Goal: Task Accomplishment & Management: Manage account settings

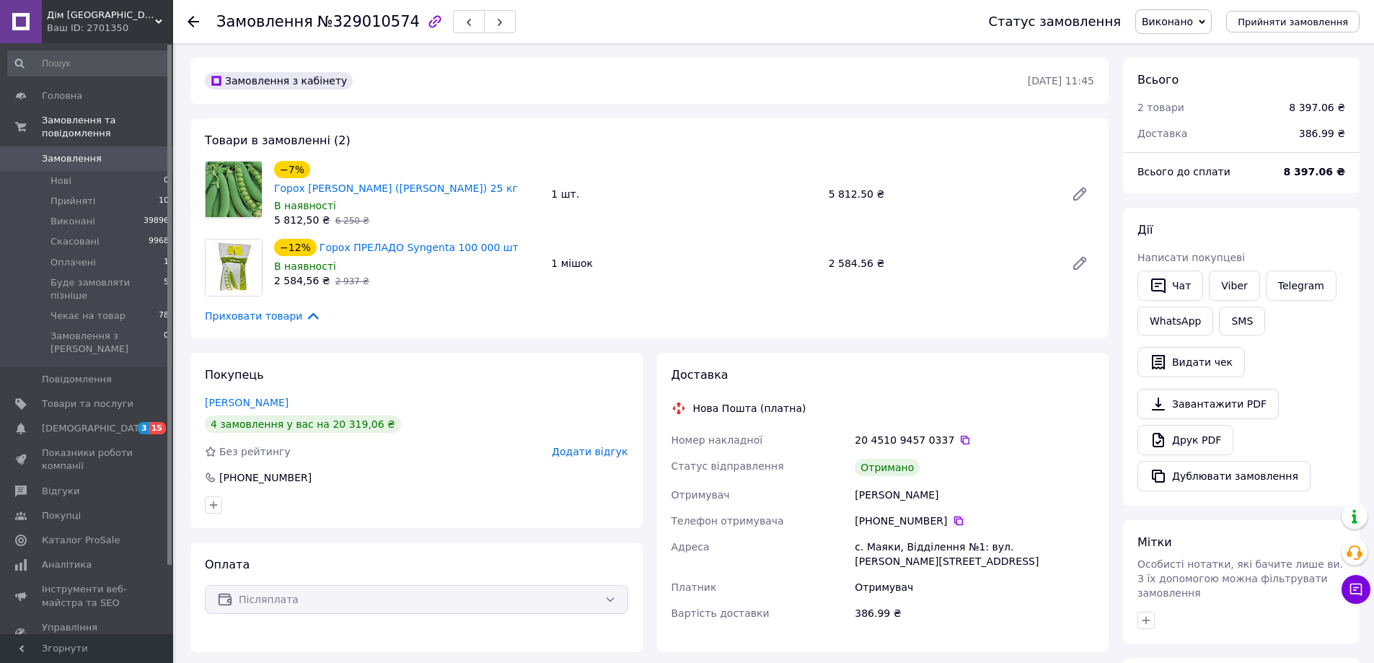
click at [953, 515] on icon at bounding box center [959, 521] width 12 height 12
click at [906, 339] on div "Замовлення з кабінету 31.01.2025 • 11:45 Товари в замовленні (2) −7% Горох Semo…" at bounding box center [649, 548] width 933 height 981
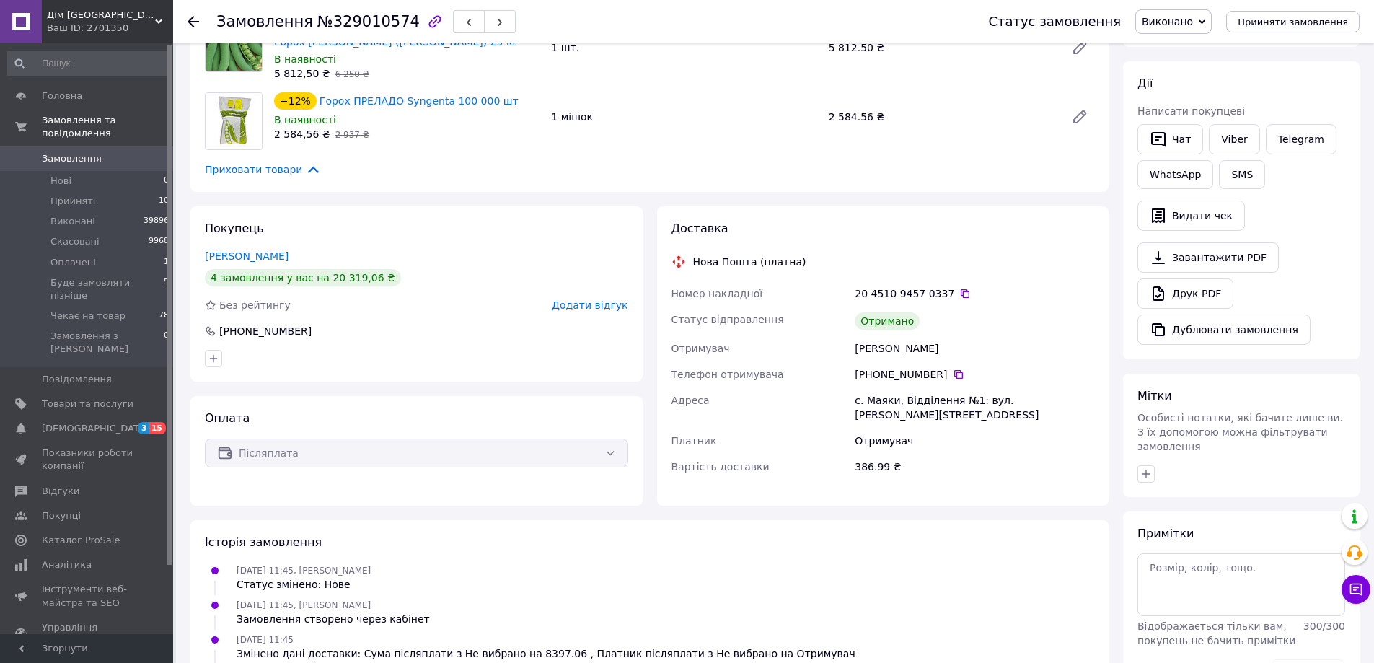
scroll to position [361, 0]
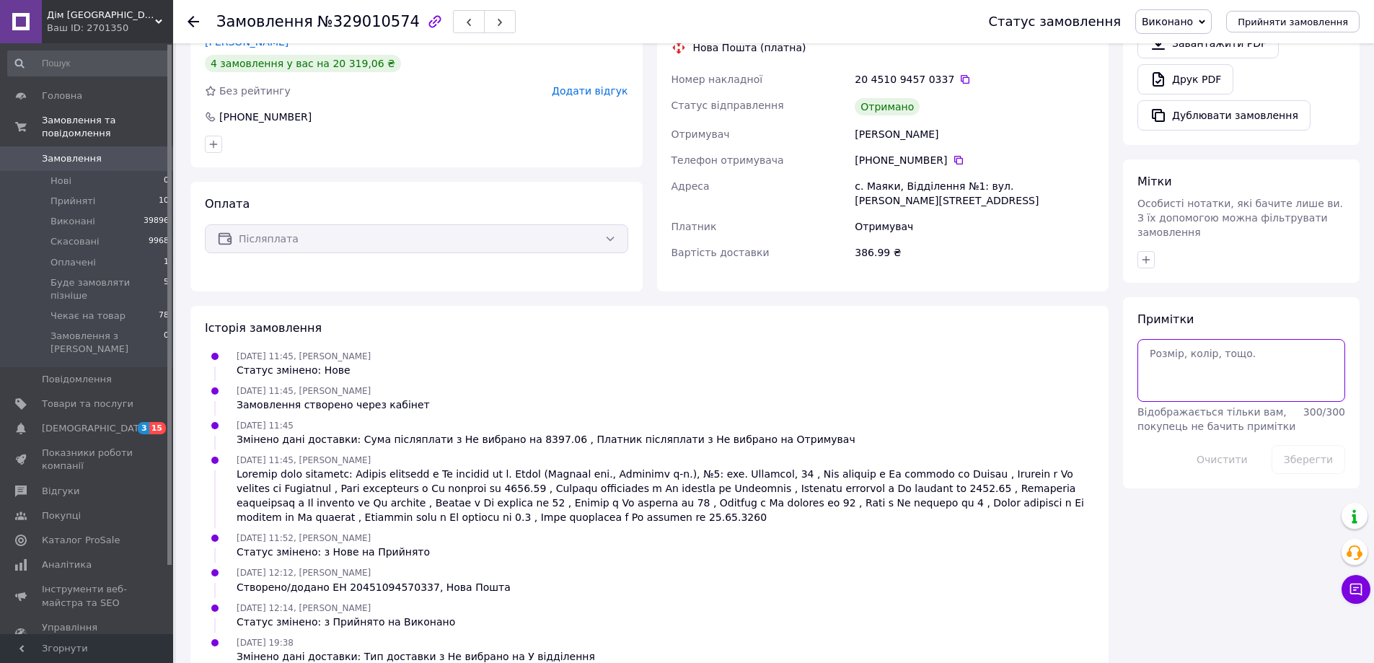
click at [1220, 339] on textarea at bounding box center [1241, 370] width 208 height 62
type textarea "телефонувала по холодному"
click at [1307, 449] on button "Зберегти" at bounding box center [1309, 459] width 74 height 29
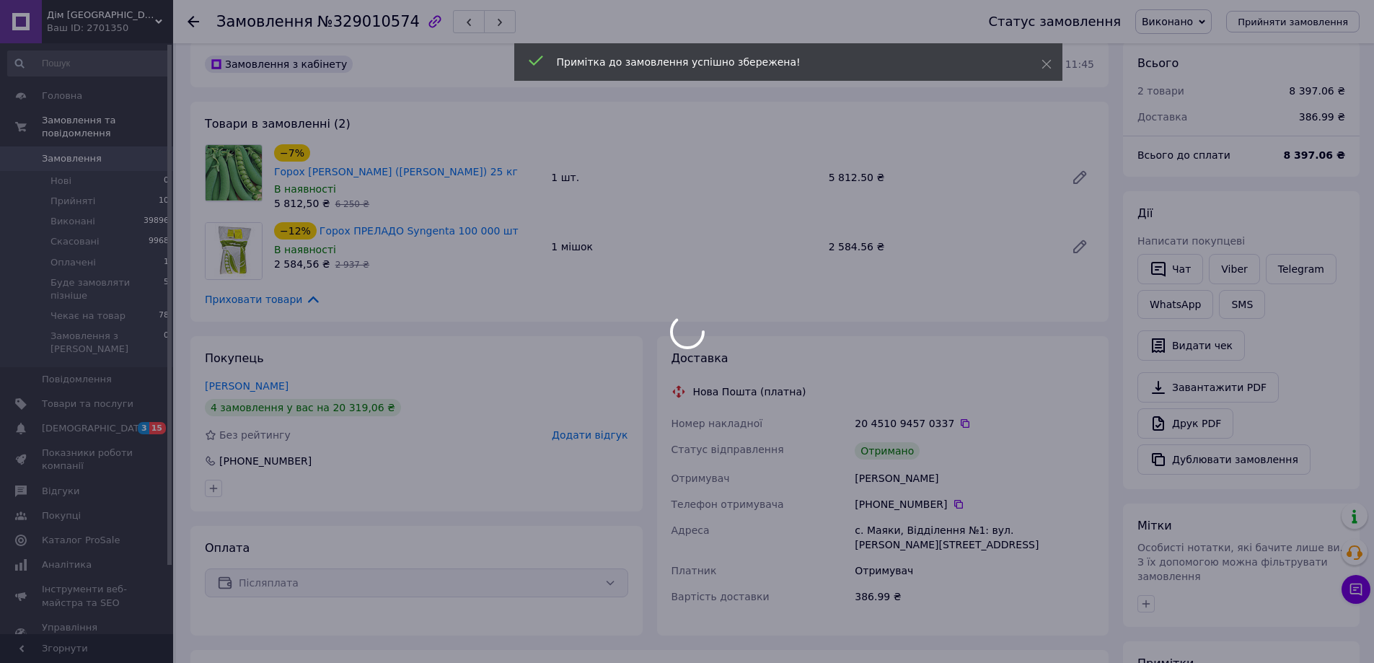
scroll to position [0, 0]
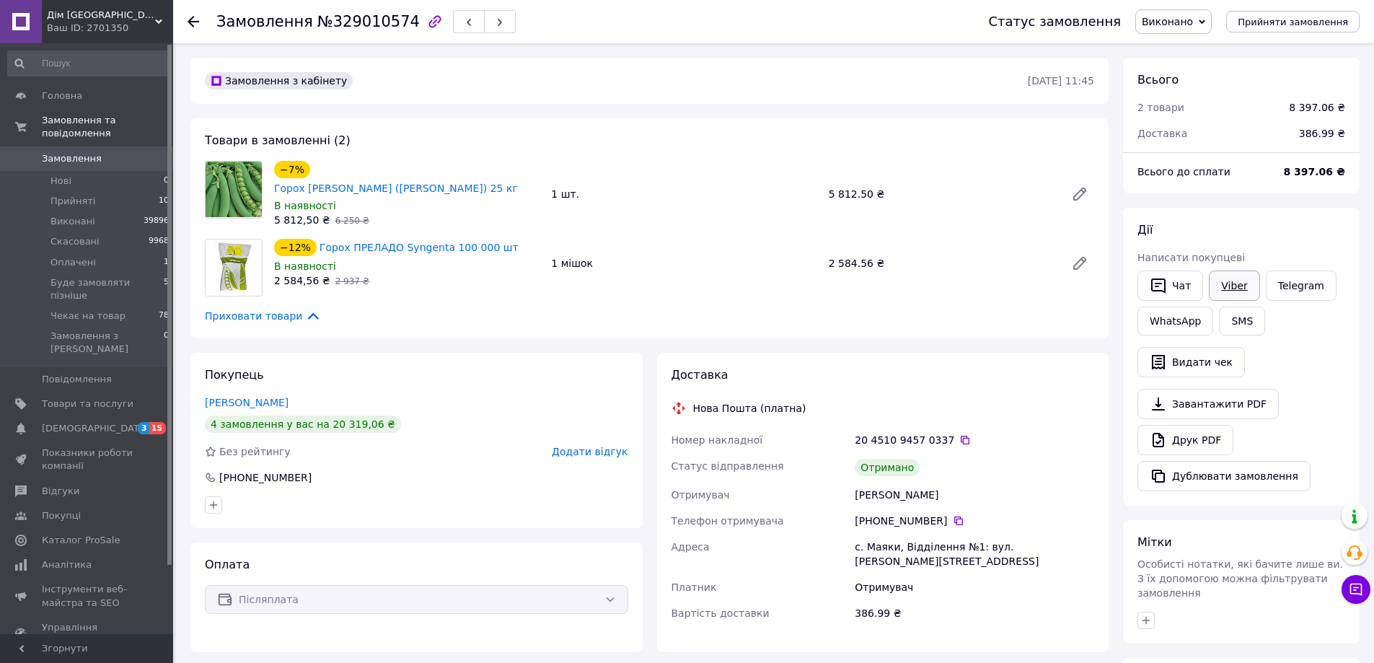
click at [1229, 287] on link "Viber" at bounding box center [1234, 285] width 50 height 30
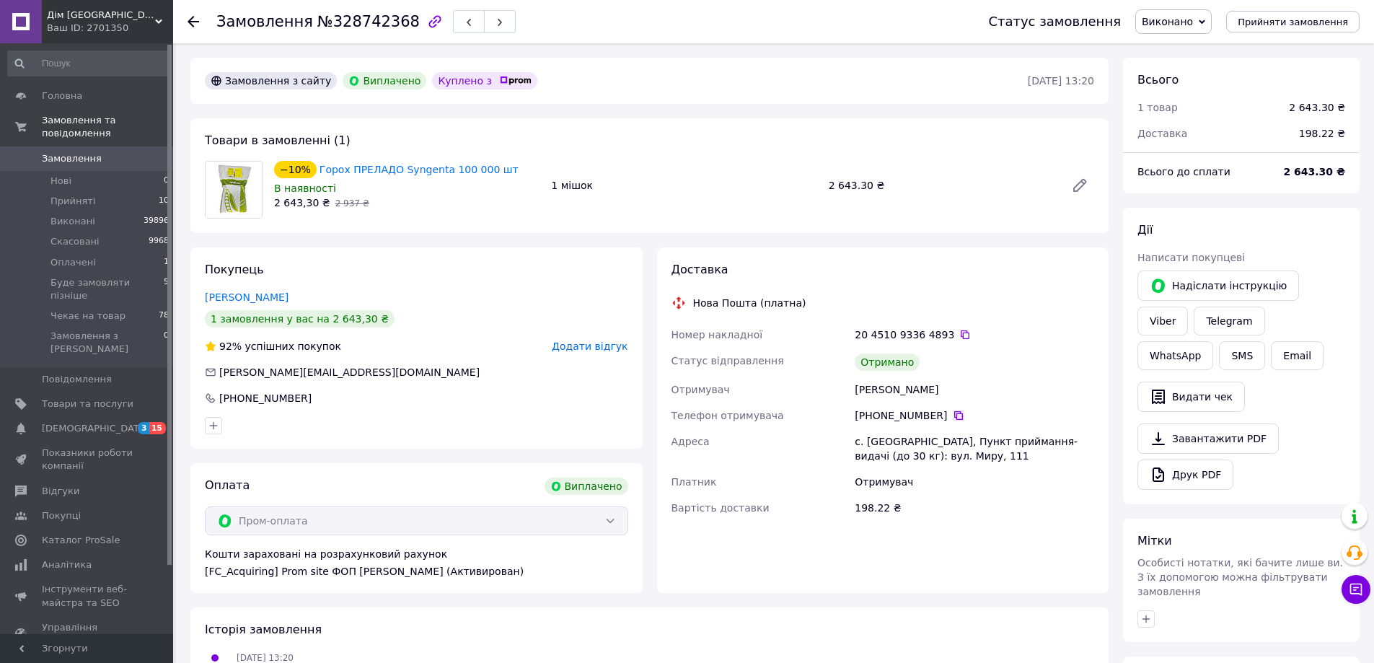
click at [953, 414] on icon at bounding box center [959, 416] width 12 height 12
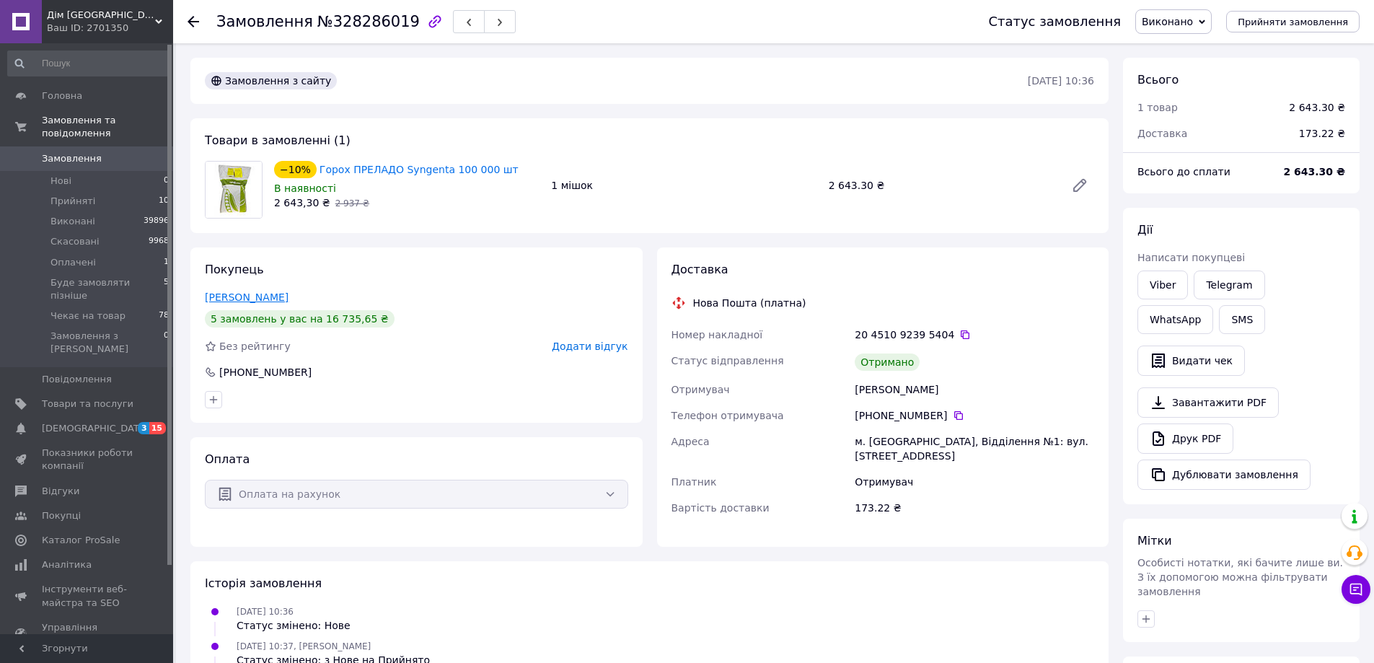
click at [237, 301] on link "[PERSON_NAME]" at bounding box center [247, 297] width 84 height 12
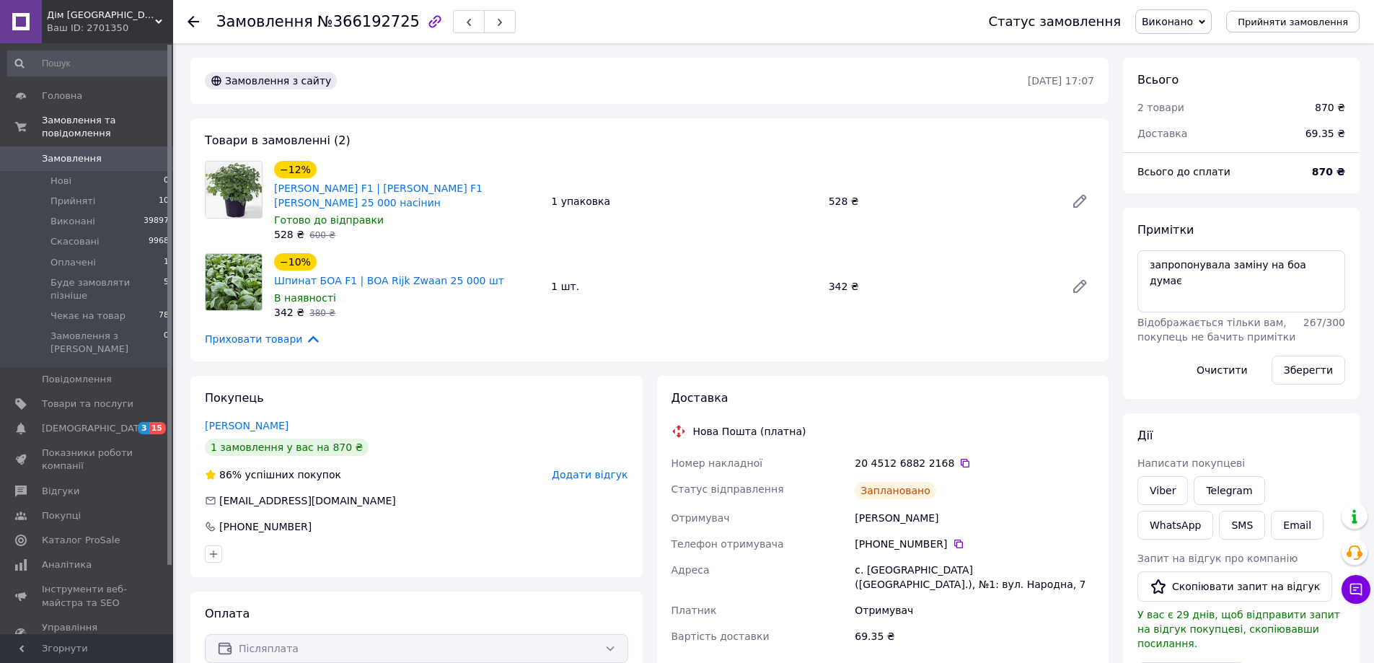
scroll to position [12, 0]
click at [77, 195] on span "Прийняті" at bounding box center [72, 201] width 45 height 13
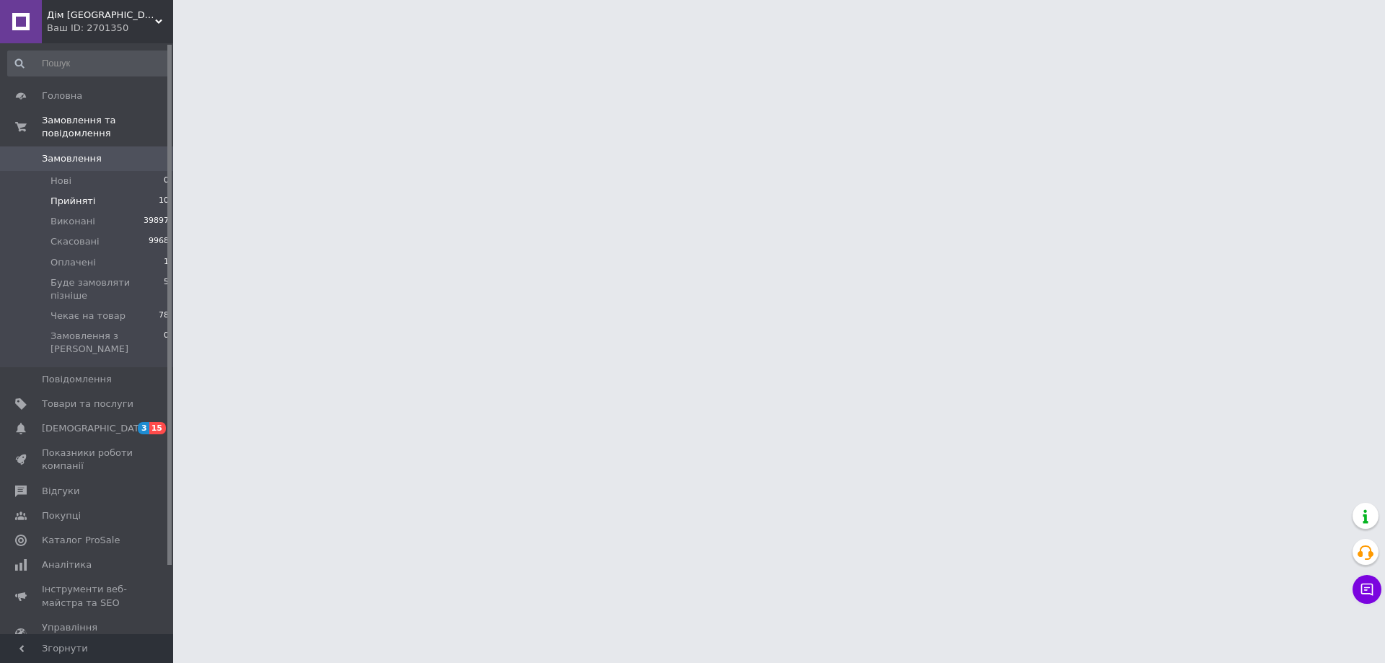
click at [69, 195] on li "Прийняті 10" at bounding box center [88, 201] width 177 height 20
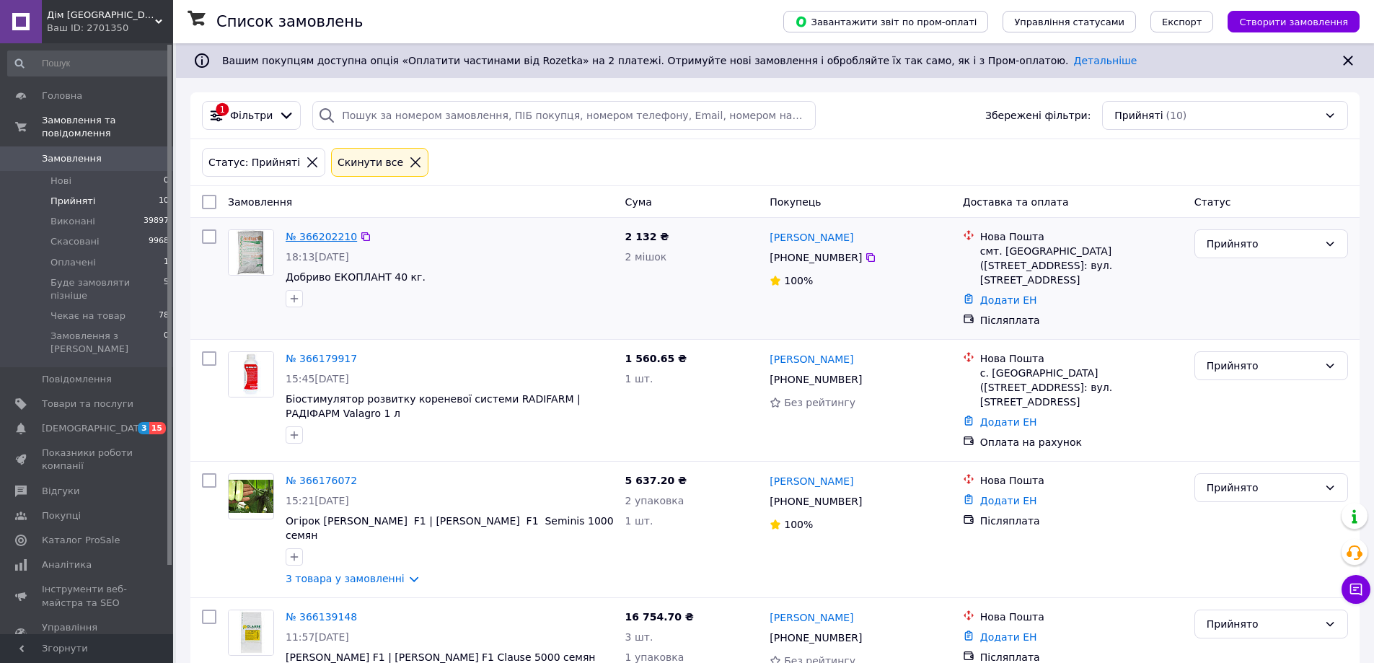
click at [306, 242] on link "№ 366202210" at bounding box center [321, 237] width 71 height 12
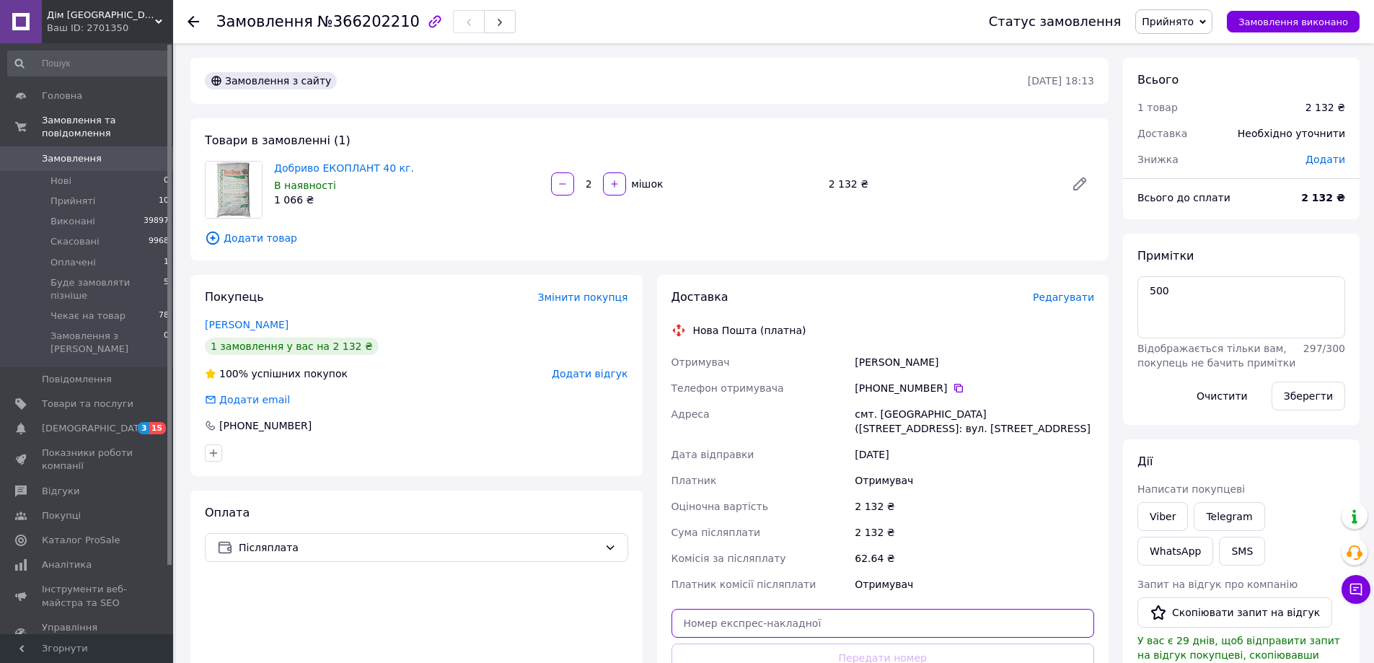
click at [813, 609] on input "text" at bounding box center [883, 623] width 423 height 29
paste input "20451269195313"
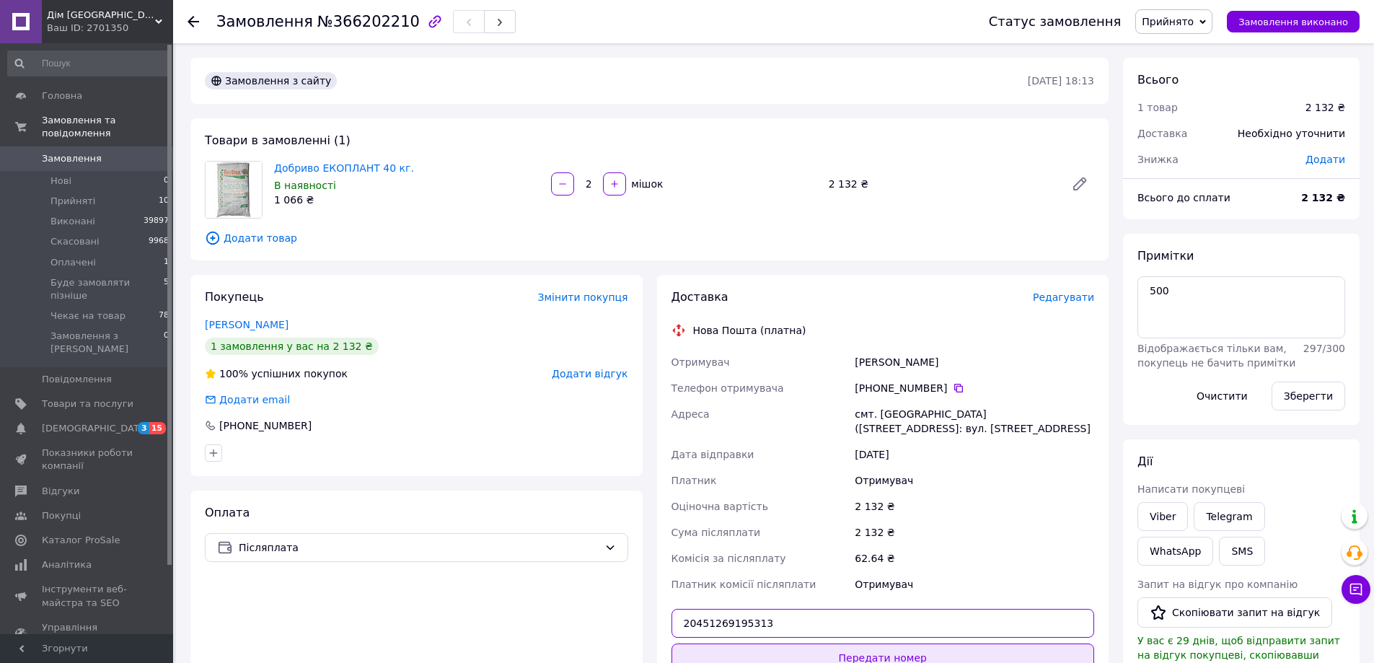
type input "20451269195313"
click at [827, 651] on button "Передати номер" at bounding box center [883, 657] width 423 height 29
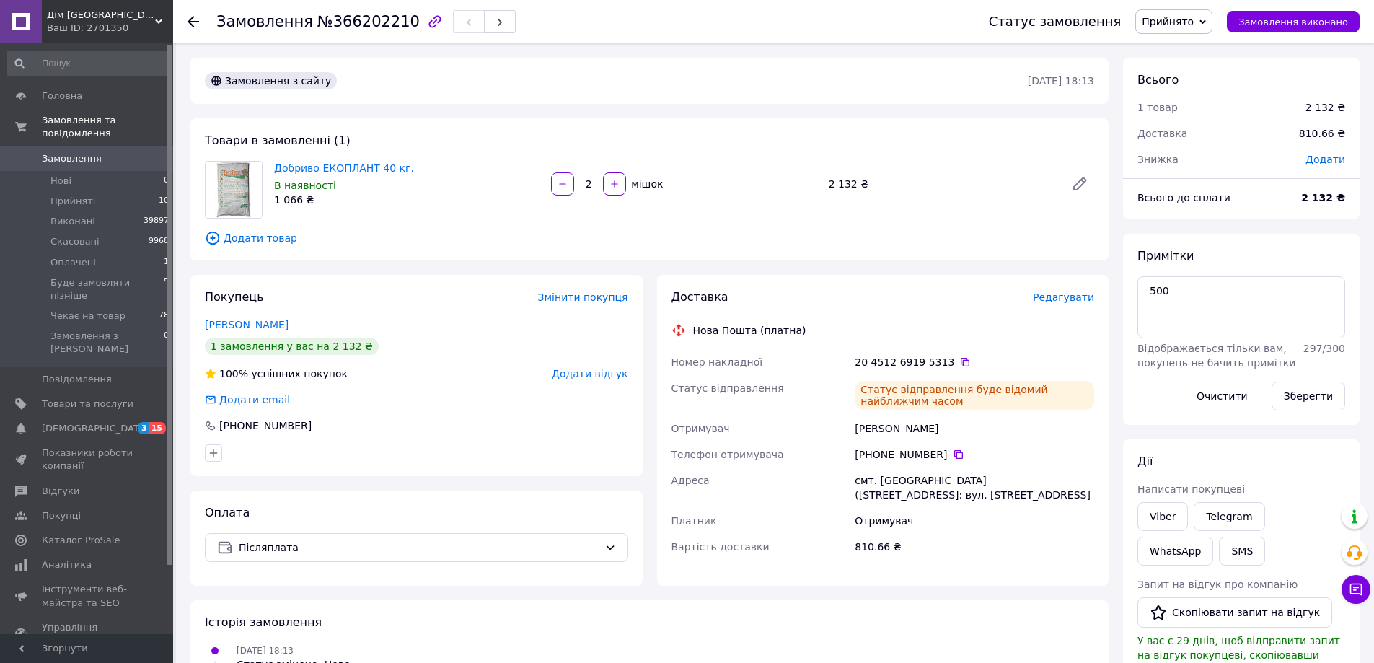
click at [358, 22] on span "№366202210" at bounding box center [368, 21] width 102 height 17
copy span "366202210"
click at [64, 195] on span "Прийняті" at bounding box center [72, 201] width 45 height 13
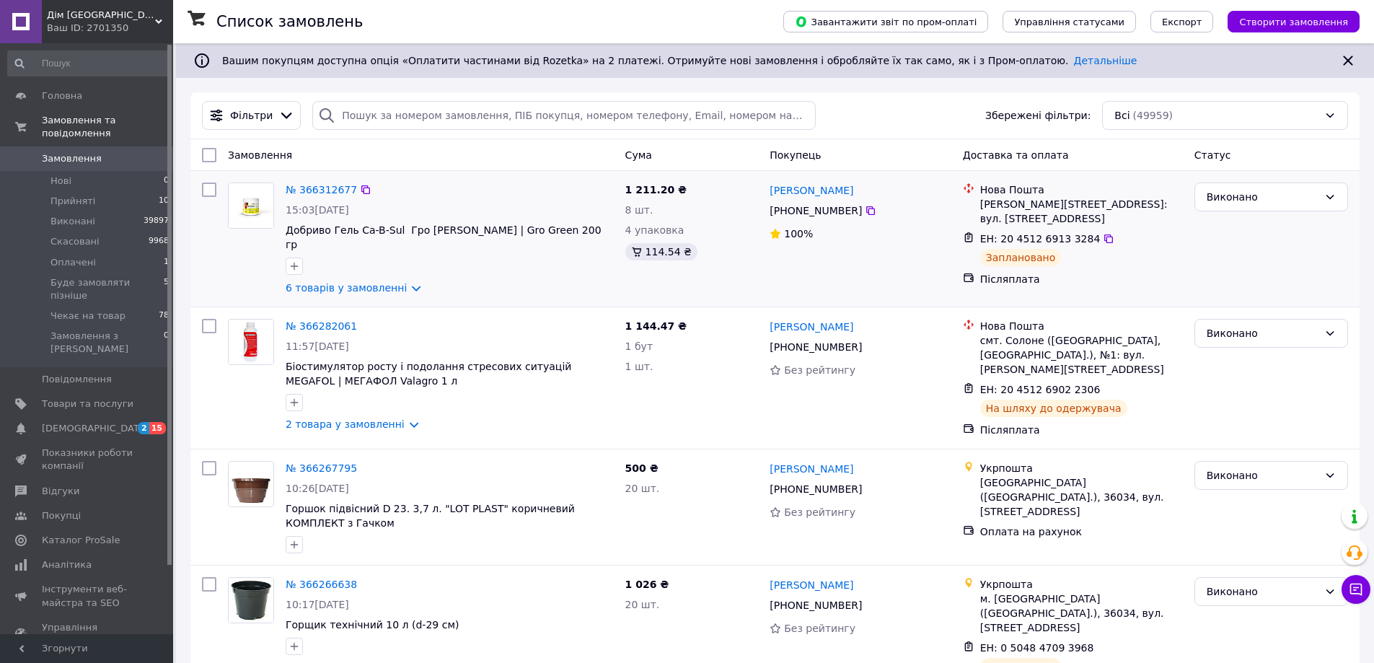
click at [82, 195] on span "Прийняті" at bounding box center [72, 201] width 45 height 13
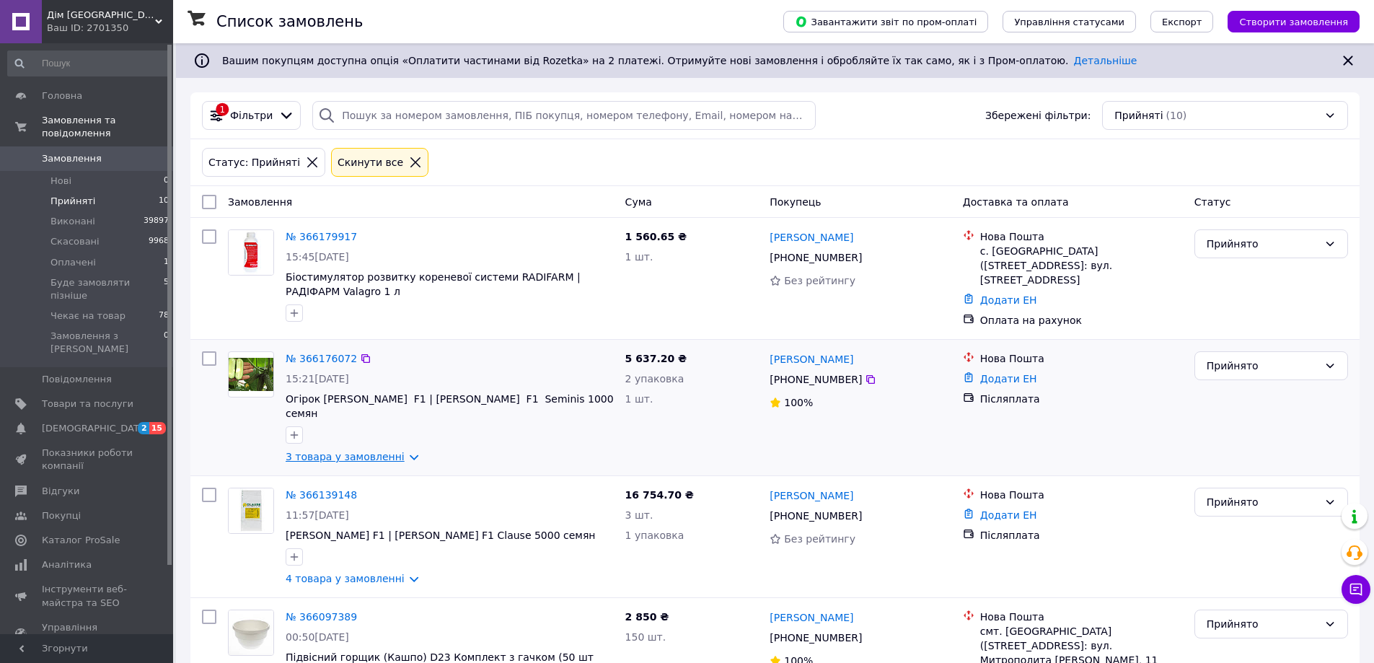
click at [395, 451] on link "3 товара у замовленні" at bounding box center [345, 457] width 119 height 12
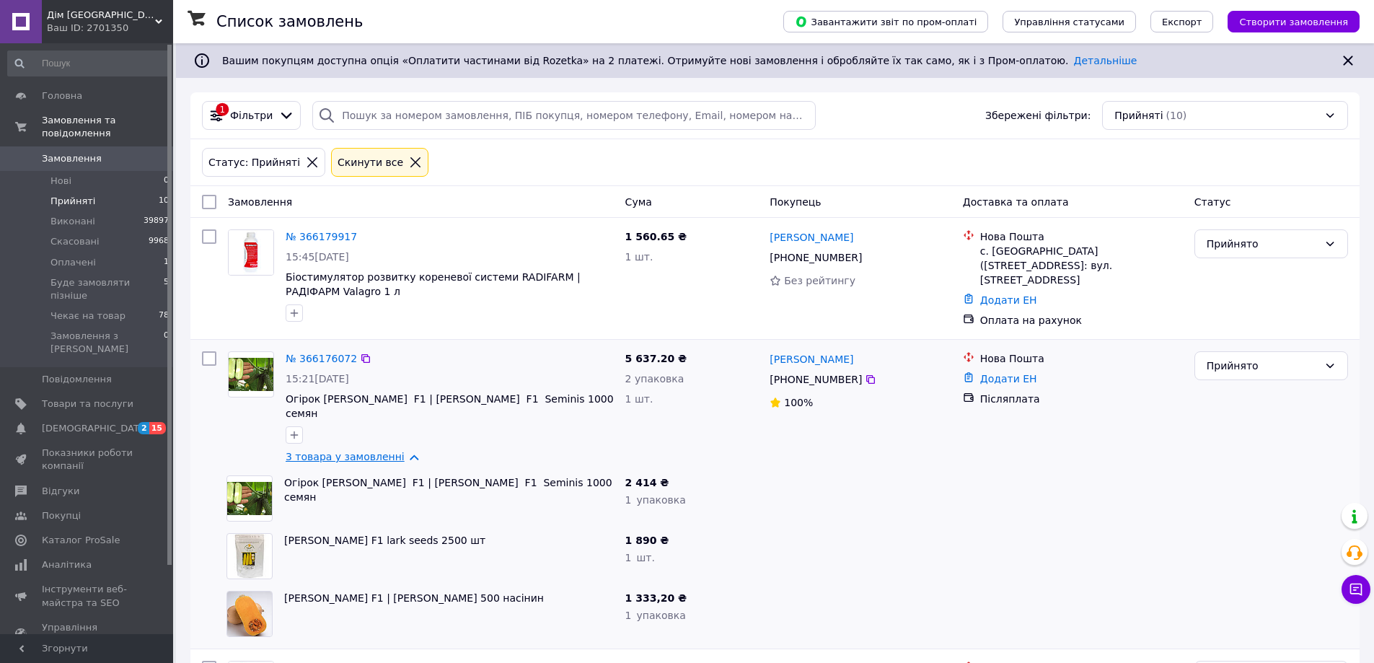
click at [395, 451] on link "3 товара у замовленні" at bounding box center [345, 457] width 119 height 12
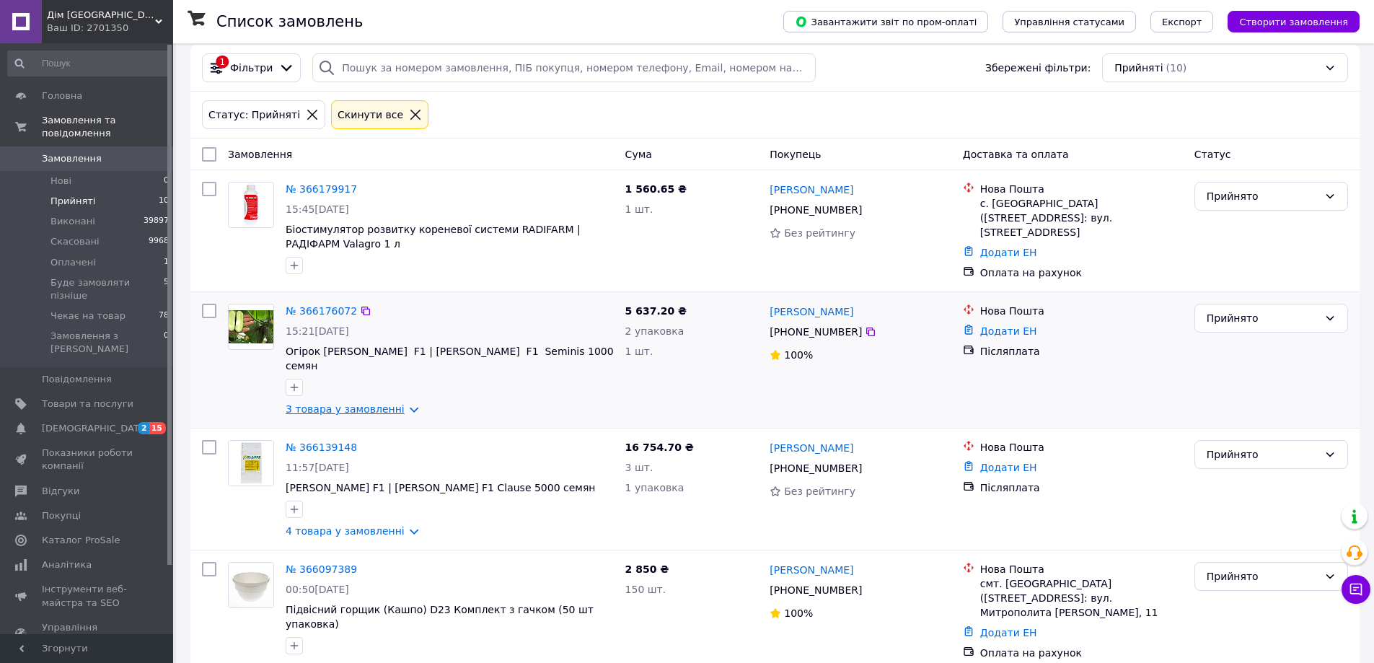
scroll to position [72, 0]
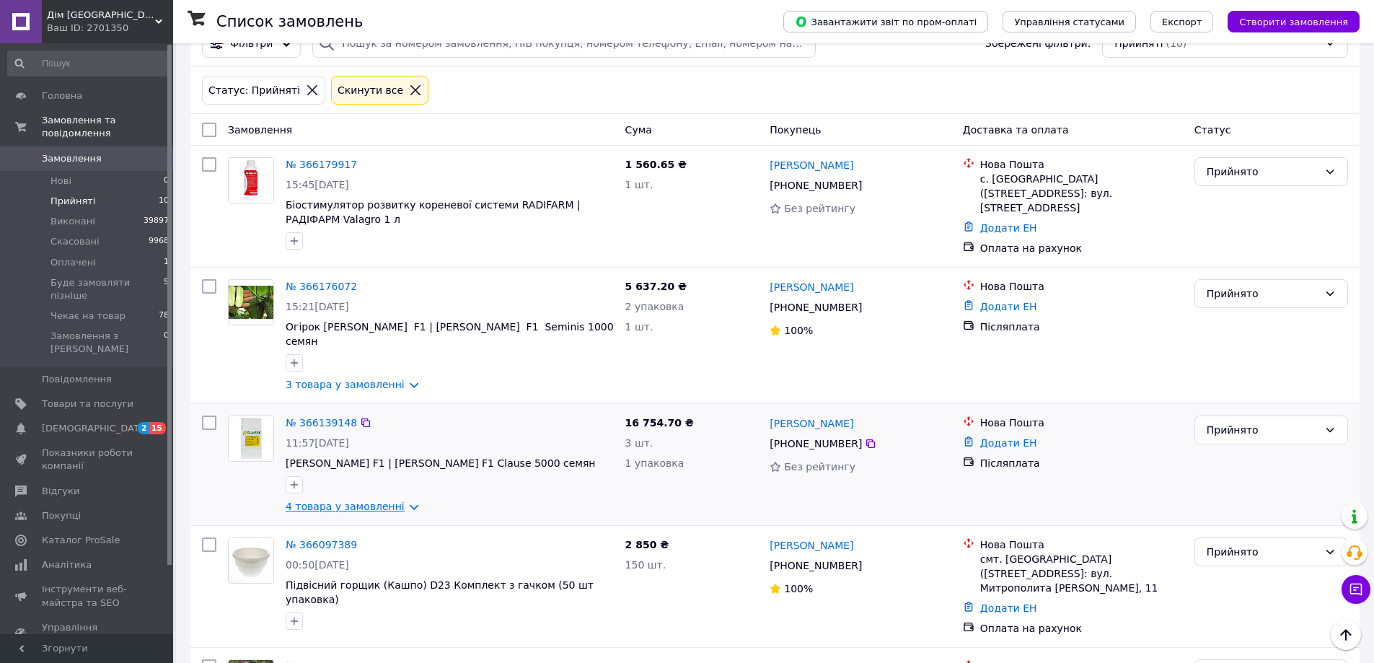
click at [395, 501] on link "4 товара у замовленні" at bounding box center [345, 507] width 119 height 12
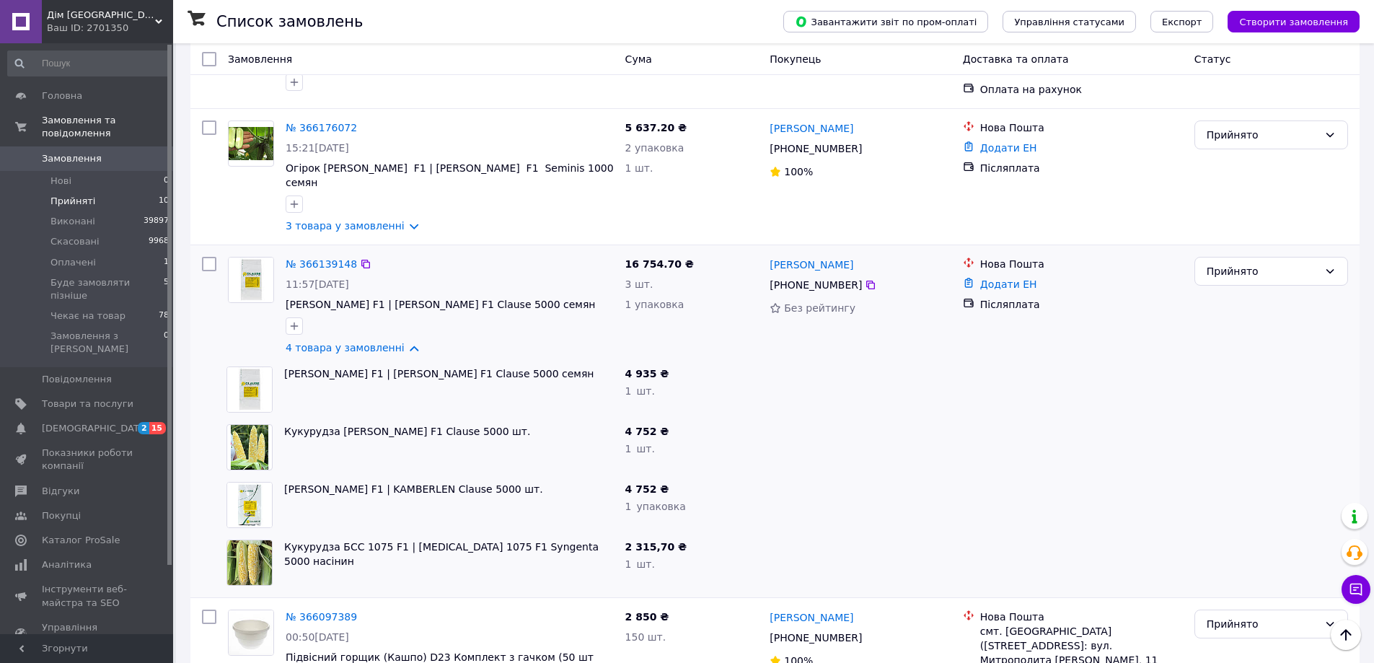
scroll to position [289, 0]
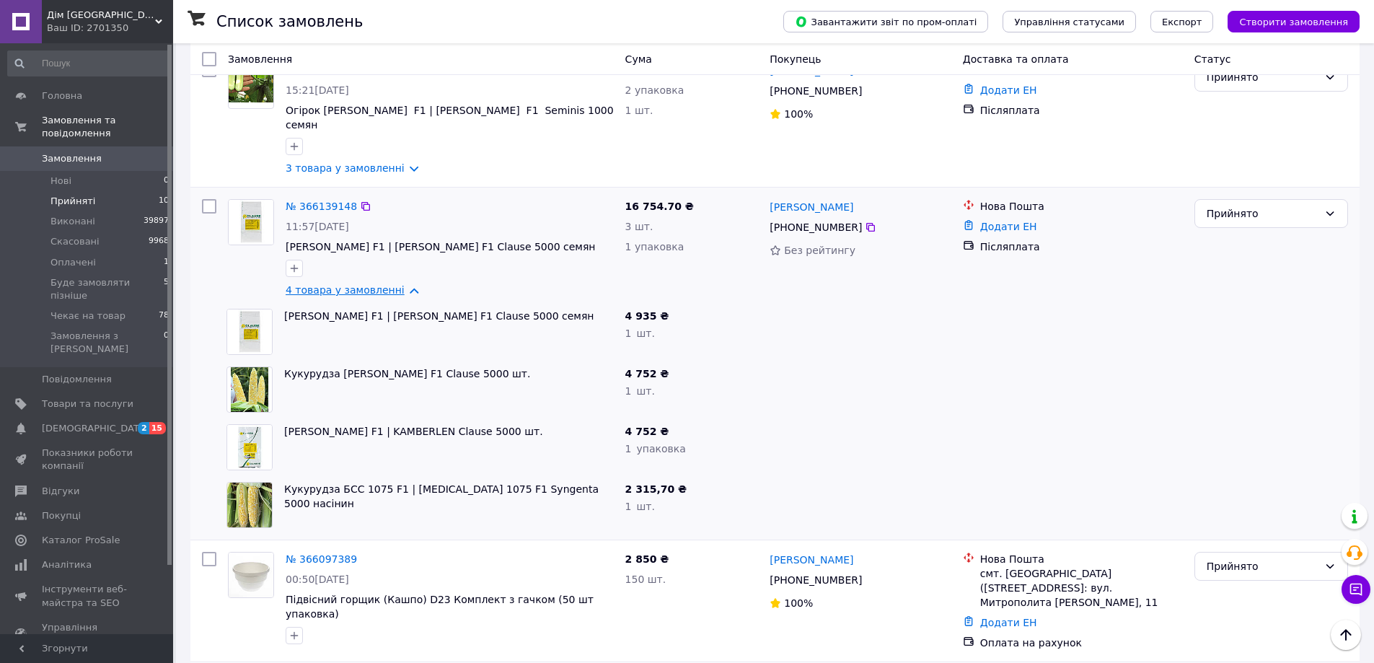
click at [396, 284] on link "4 товара у замовленні" at bounding box center [345, 290] width 119 height 12
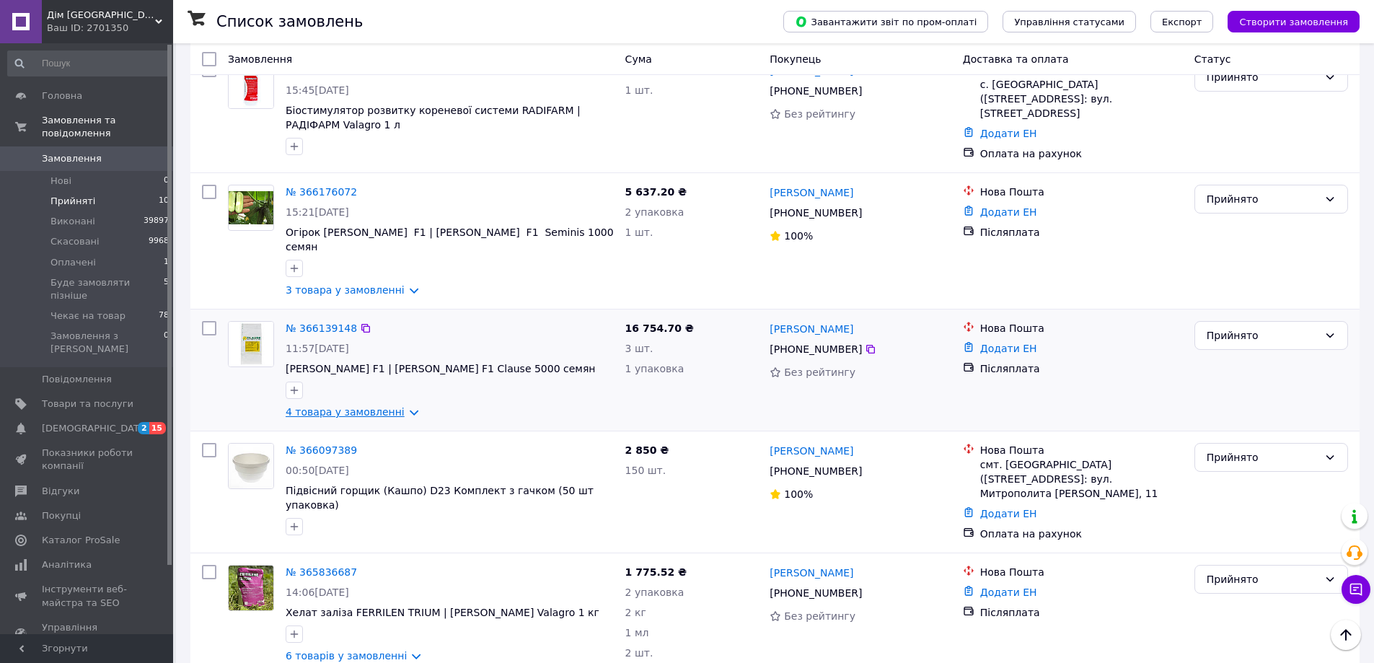
scroll to position [144, 0]
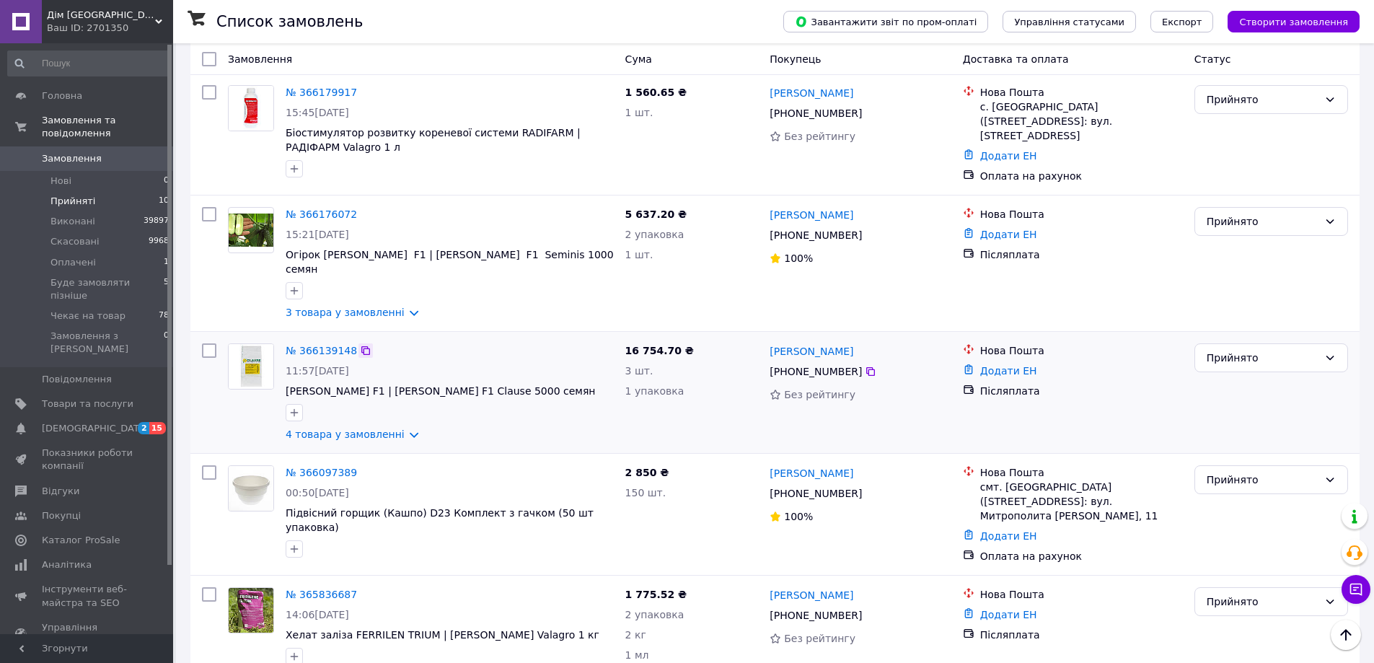
click at [361, 346] on icon at bounding box center [365, 350] width 9 height 9
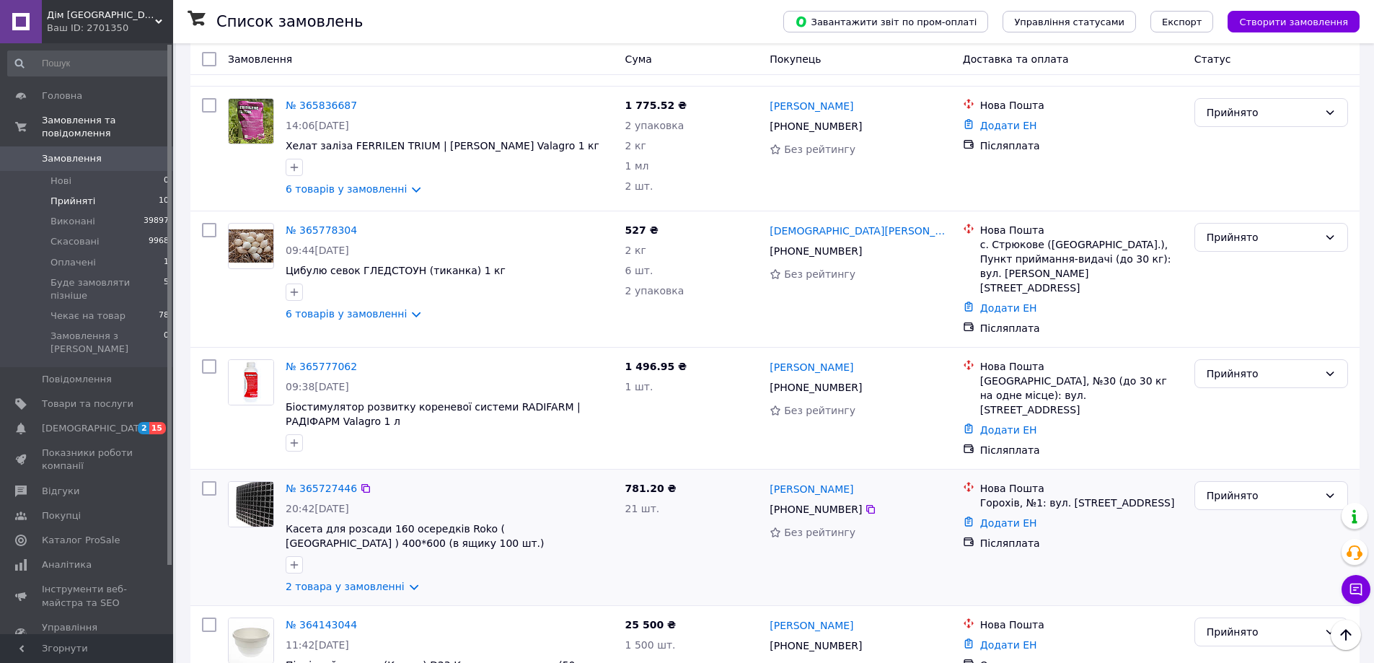
scroll to position [645, 0]
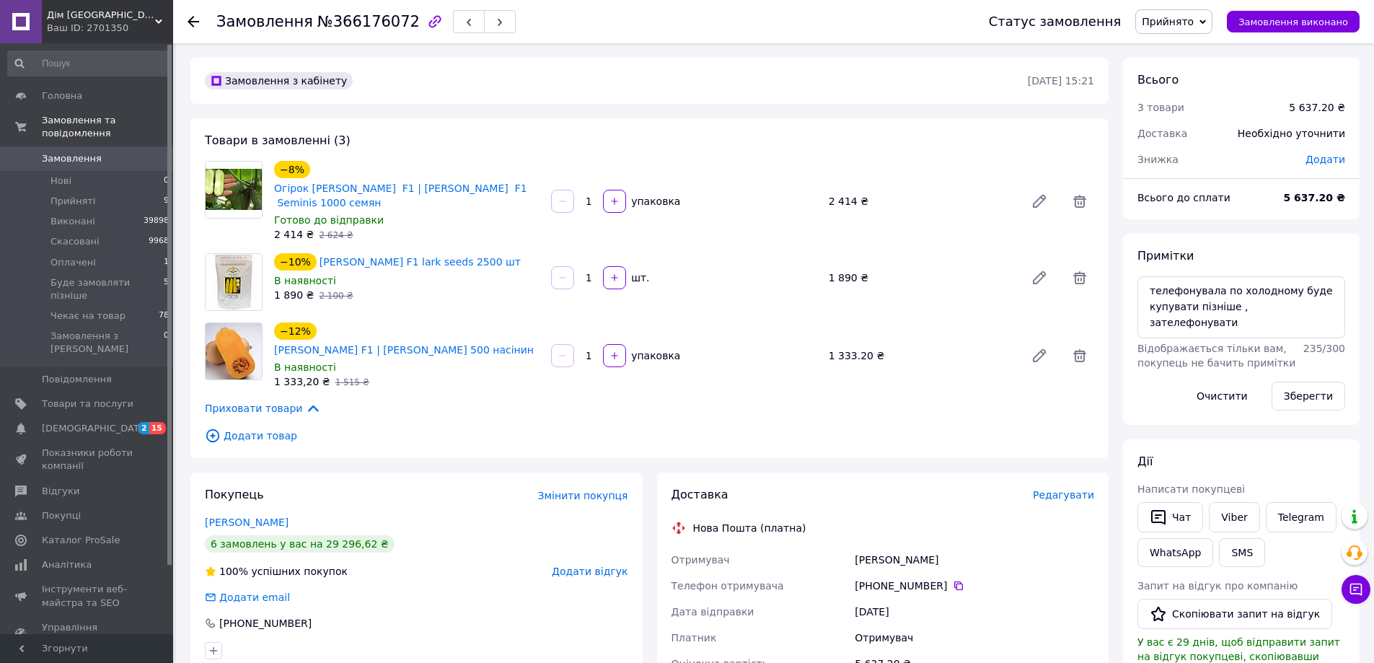
click at [1206, 21] on icon at bounding box center [1203, 22] width 6 height 6
click at [1230, 118] on li "Буде замовляти пізніше" at bounding box center [1202, 116] width 133 height 22
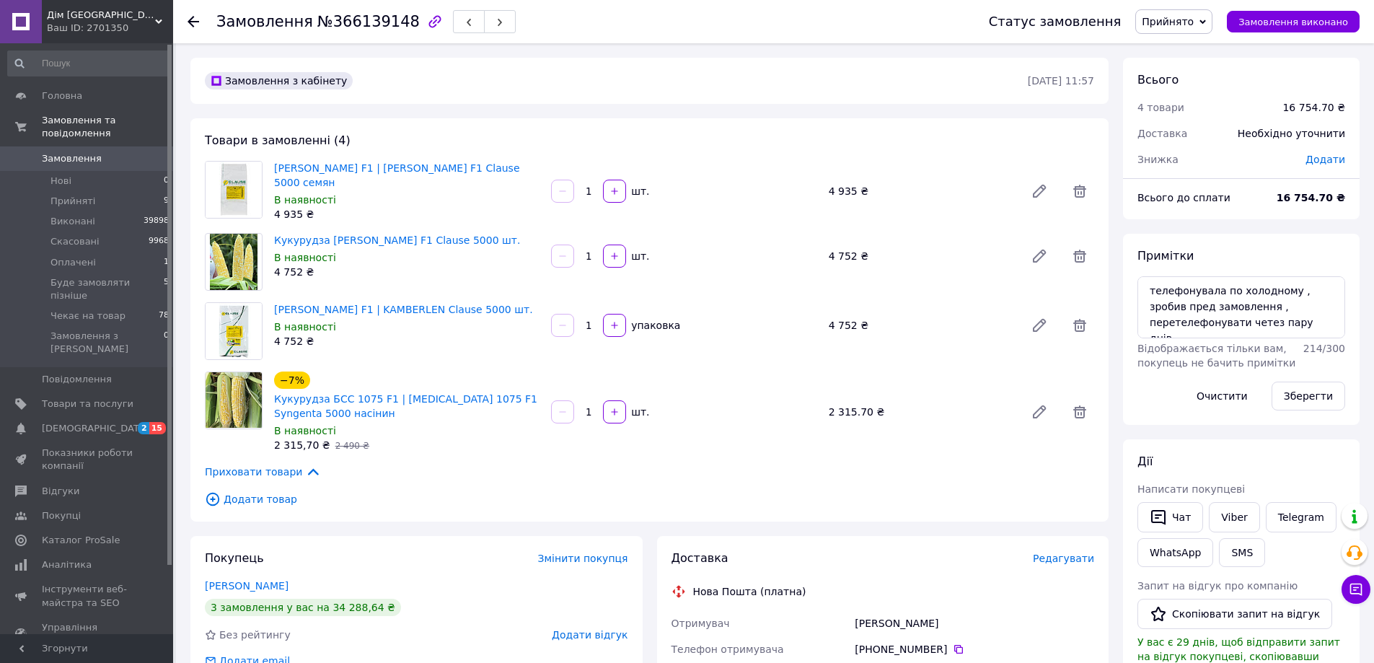
click at [1194, 28] on span "Прийнято" at bounding box center [1173, 21] width 77 height 25
click at [1219, 116] on li "Буде замовляти пізніше" at bounding box center [1202, 116] width 133 height 22
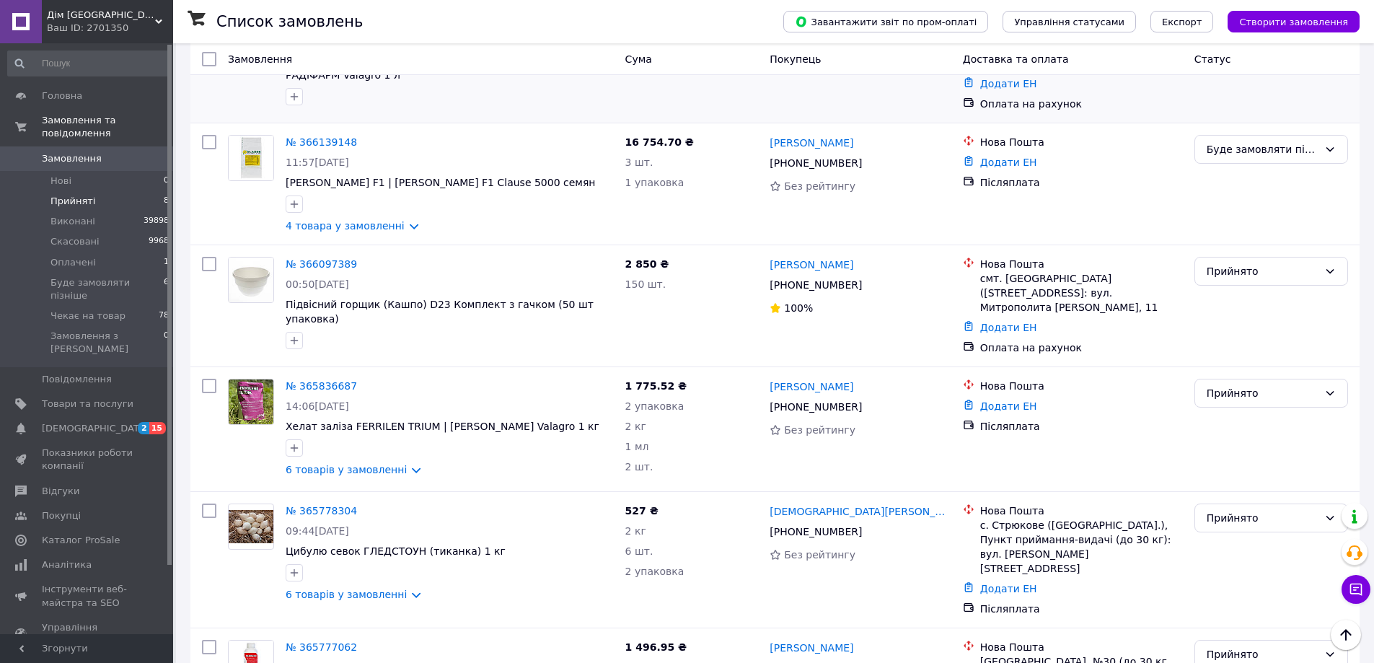
scroll to position [289, 0]
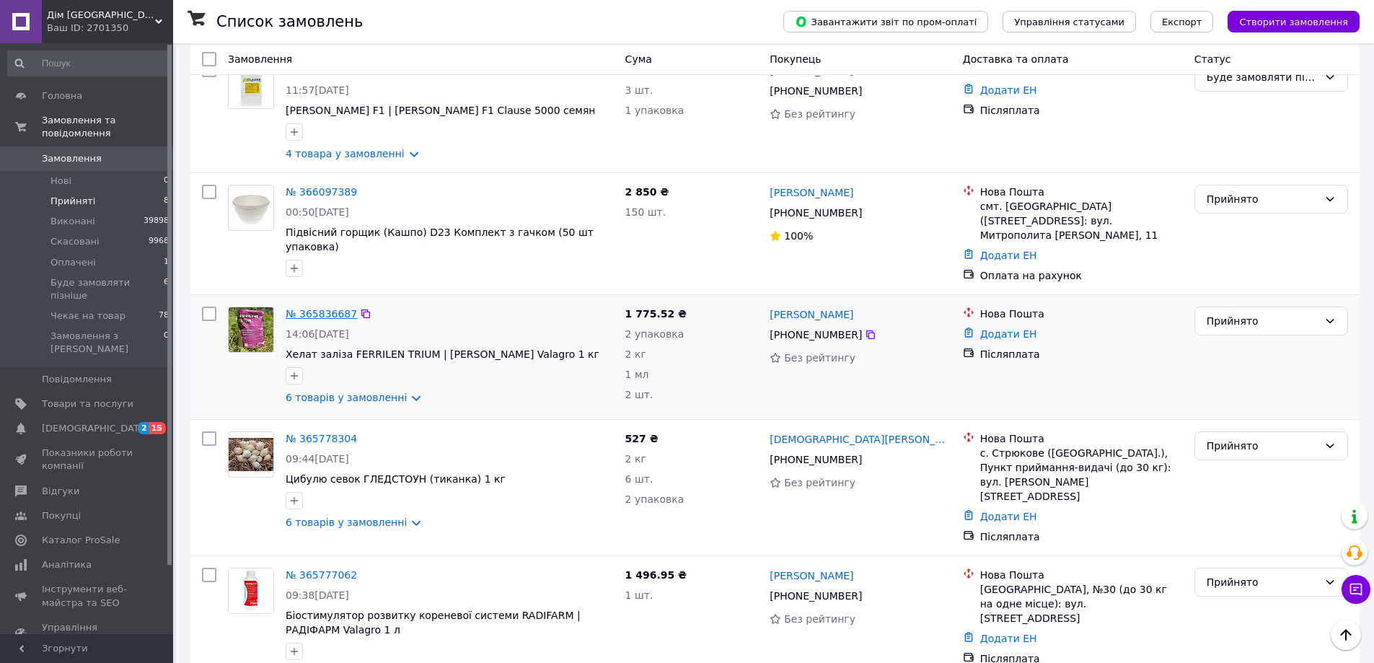
click at [330, 308] on link "№ 365836687" at bounding box center [321, 314] width 71 height 12
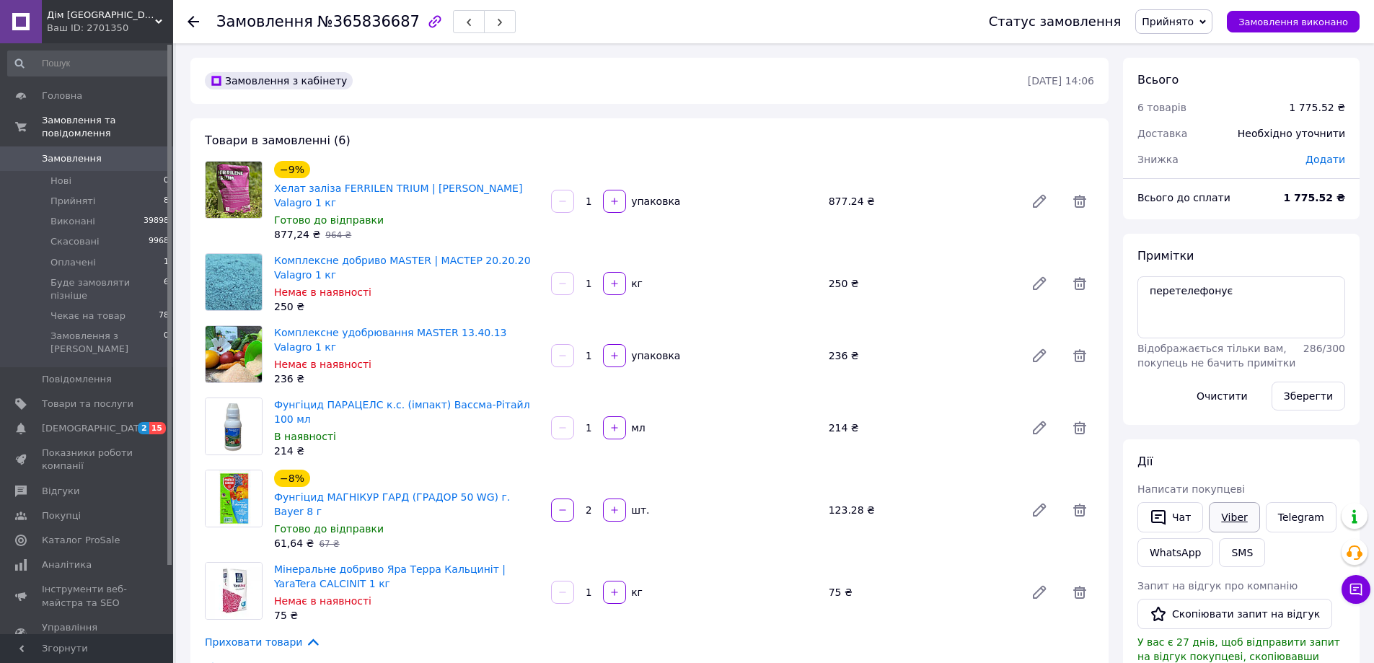
click at [1238, 516] on link "Viber" at bounding box center [1234, 517] width 50 height 30
click at [1298, 299] on textarea "перетелефонує" at bounding box center [1241, 307] width 208 height 62
type textarea "перетелефонує НА [PERSON_NAME]"
click at [1299, 400] on button "Зберегти" at bounding box center [1309, 396] width 74 height 29
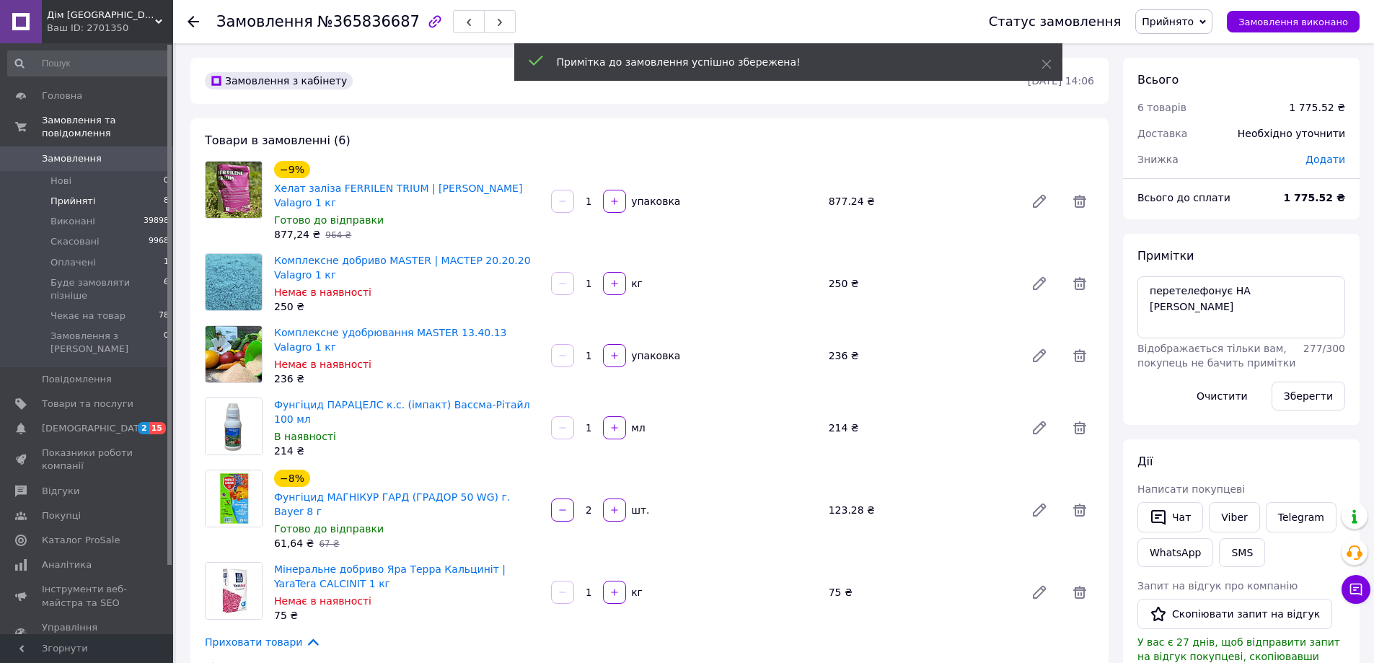
click at [52, 195] on span "Прийняті" at bounding box center [72, 201] width 45 height 13
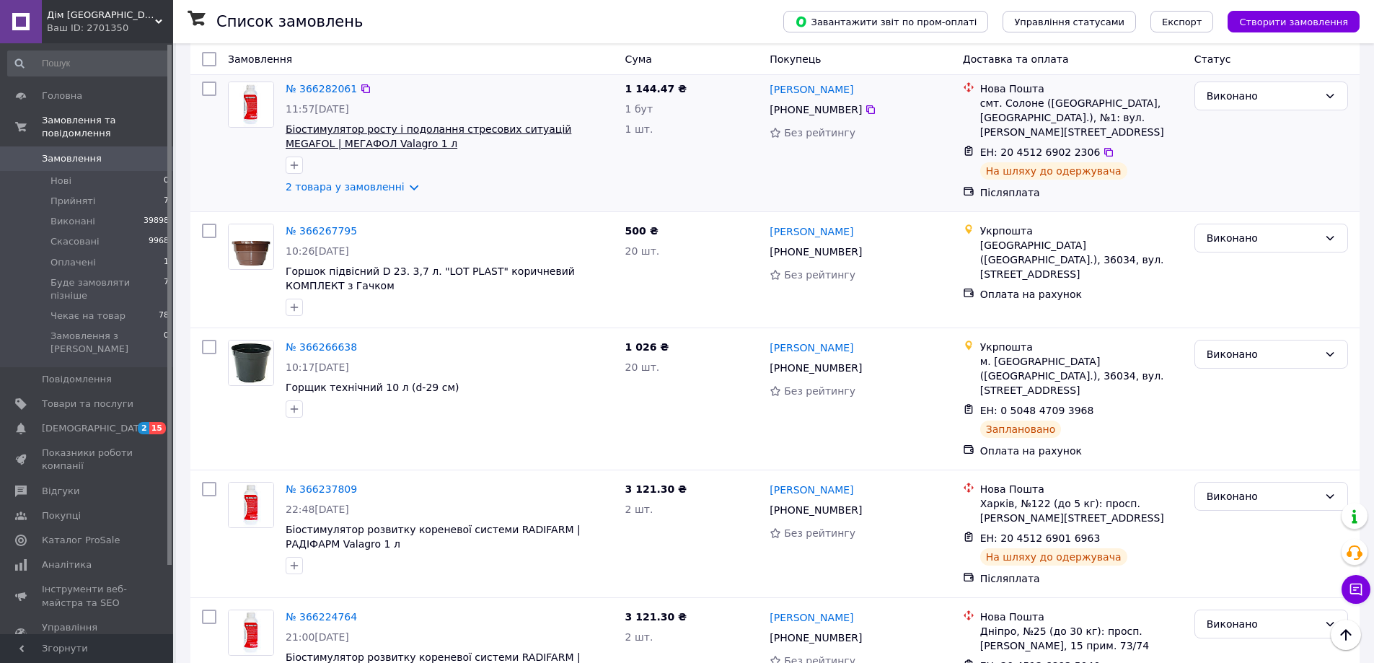
scroll to position [216, 0]
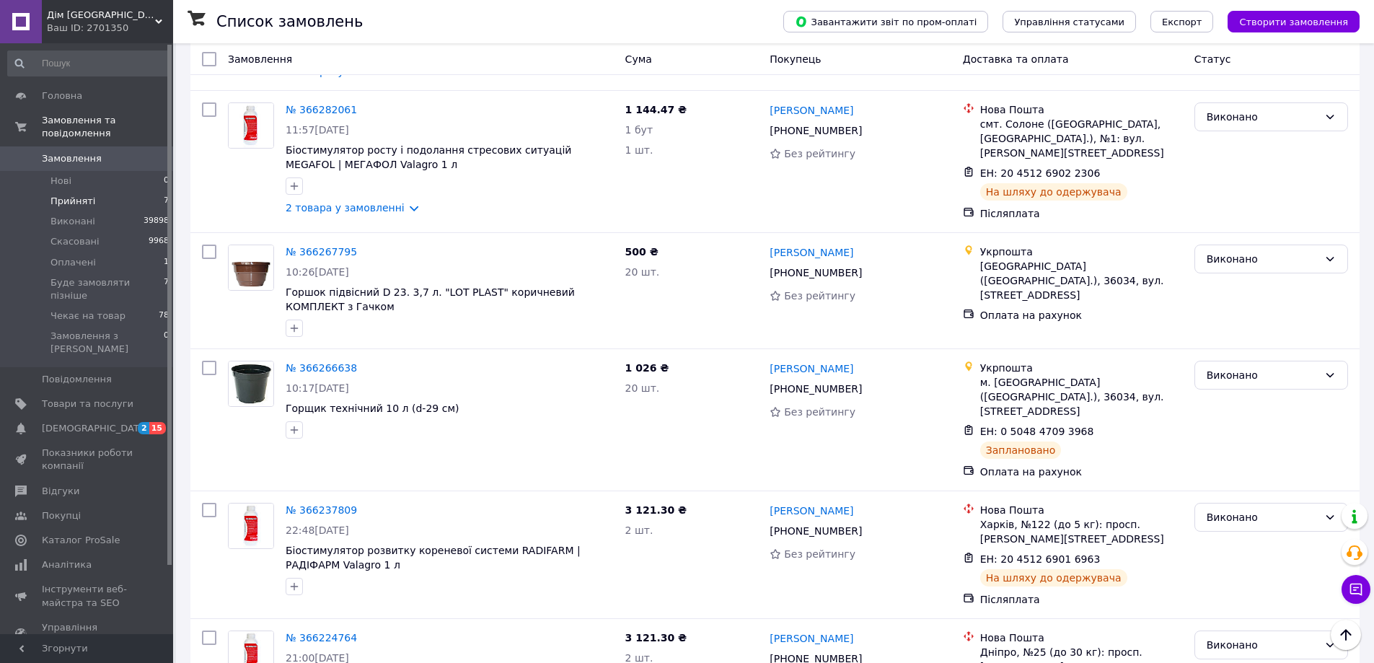
click at [71, 195] on span "Прийняті" at bounding box center [72, 201] width 45 height 13
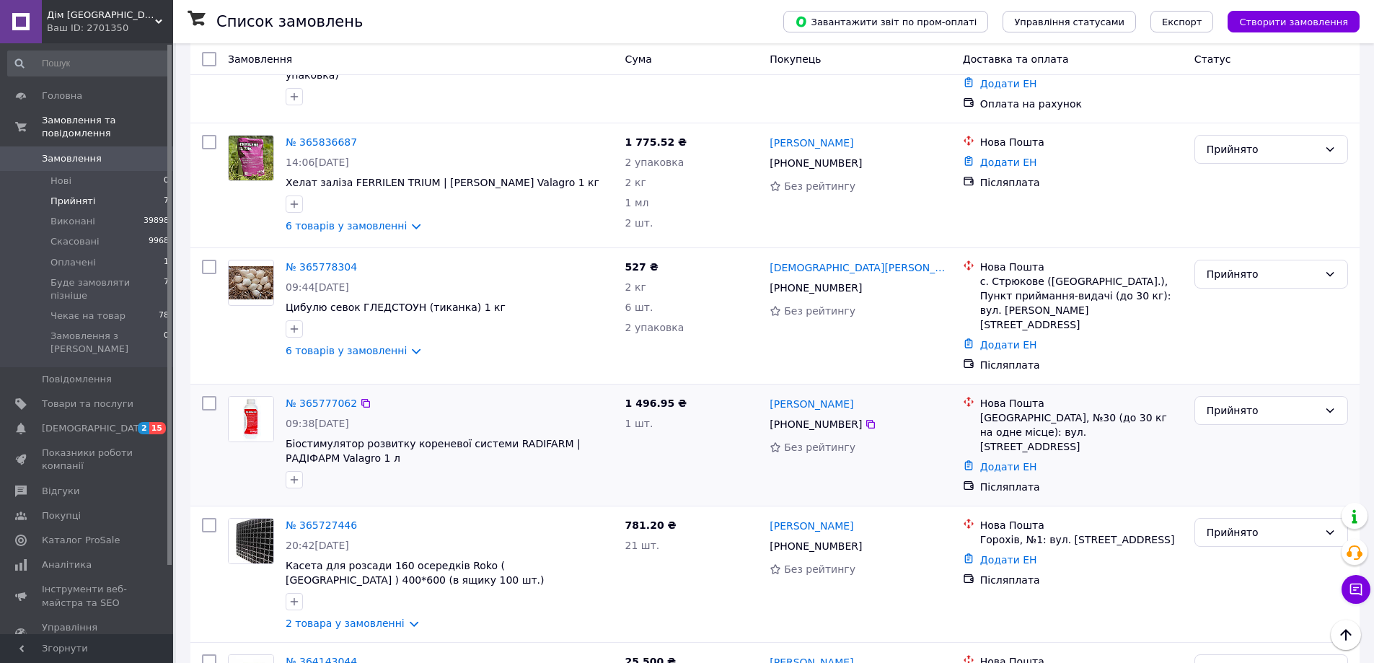
scroll to position [361, 0]
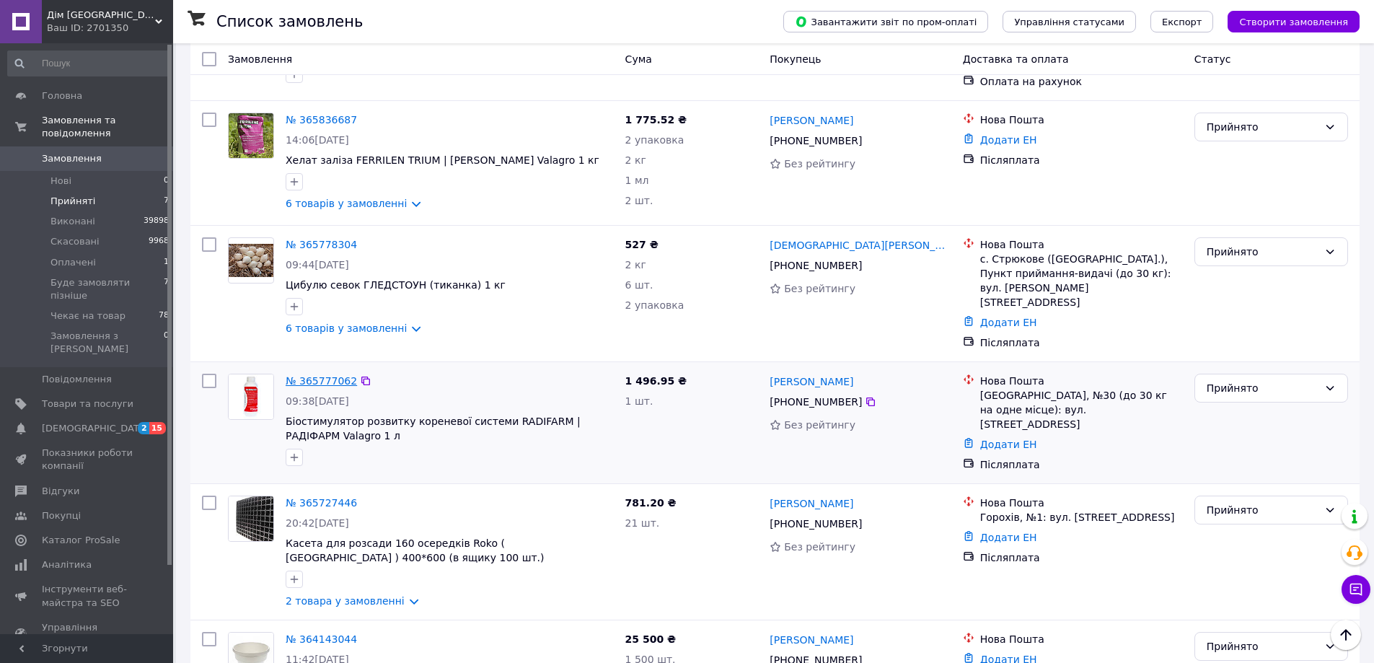
click at [338, 375] on link "№ 365777062" at bounding box center [321, 381] width 71 height 12
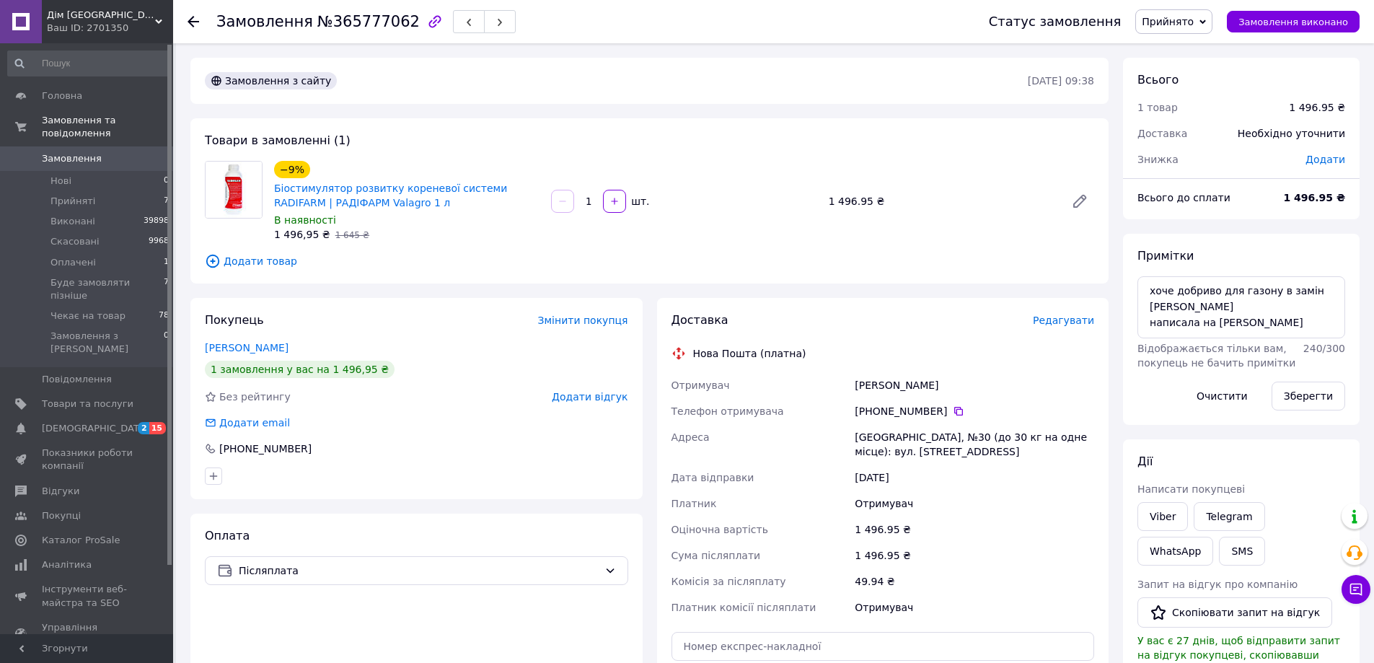
scroll to position [72, 0]
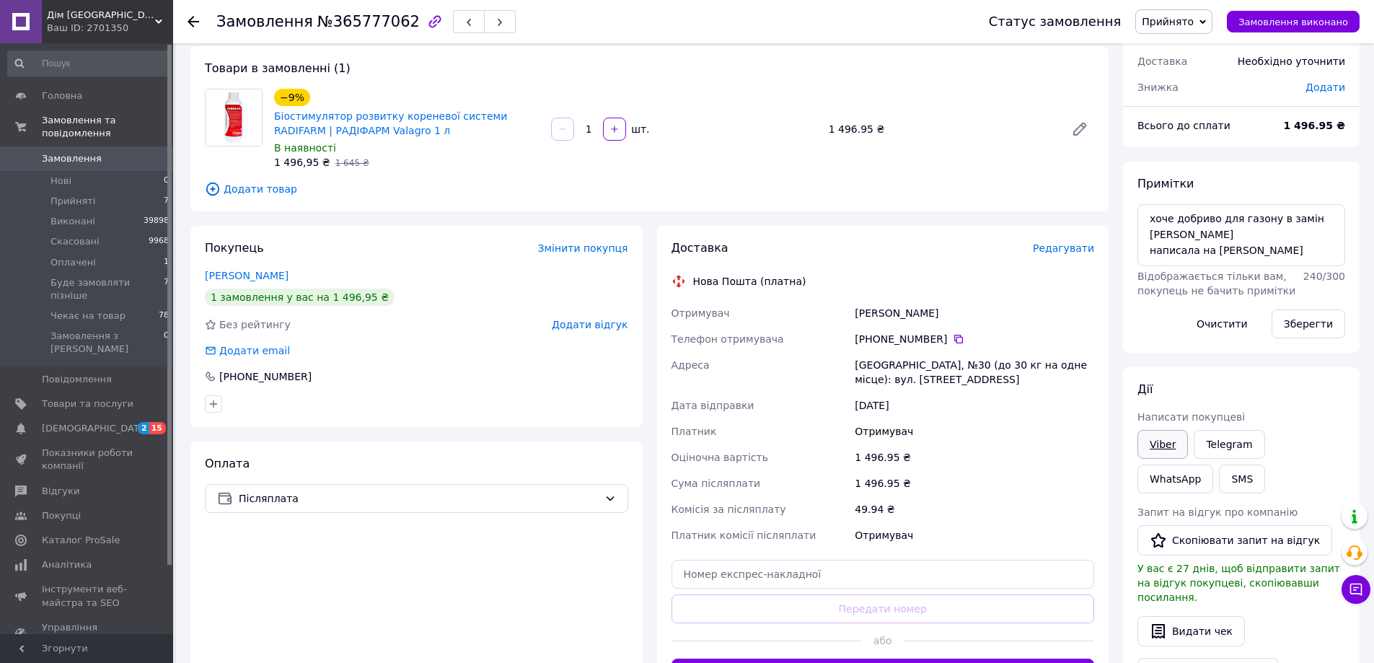
click at [1165, 446] on link "Viber" at bounding box center [1162, 444] width 50 height 29
